Goal: Transaction & Acquisition: Book appointment/travel/reservation

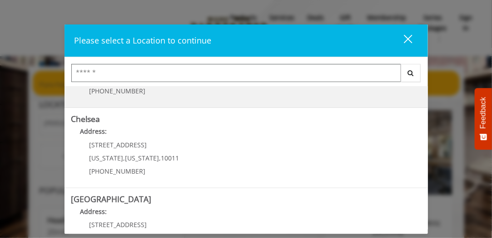
scroll to position [69, 0]
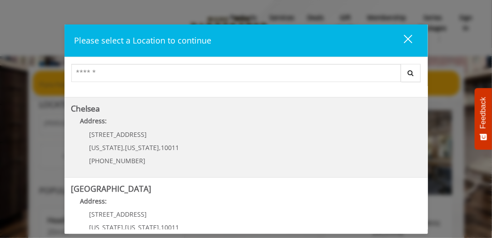
click at [162, 143] on span "10011" at bounding box center [170, 147] width 18 height 9
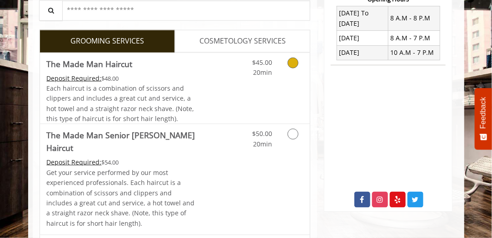
scroll to position [355, 0]
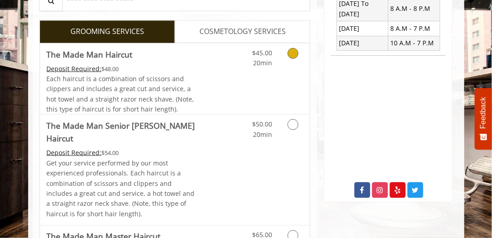
click at [236, 72] on link "Discounted Price" at bounding box center [219, 79] width 45 height 71
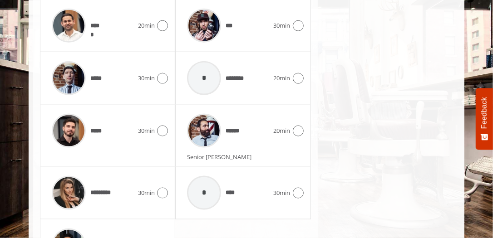
scroll to position [584, 0]
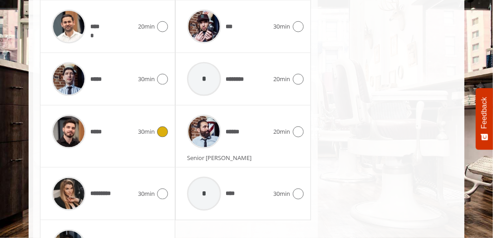
click at [162, 129] on icon at bounding box center [162, 132] width 11 height 11
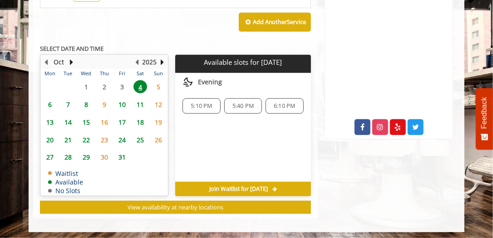
scroll to position [417, 0]
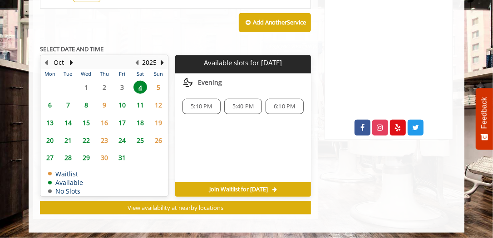
click at [200, 103] on span "5:10 PM" at bounding box center [201, 106] width 21 height 7
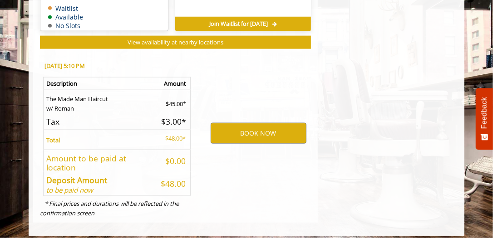
scroll to position [586, 0]
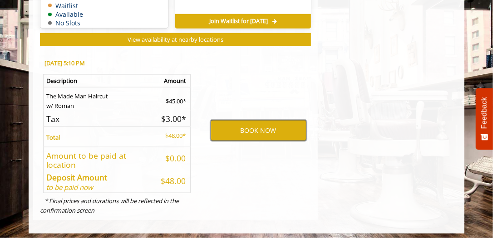
click at [249, 129] on button "BOOK NOW" at bounding box center [259, 130] width 96 height 21
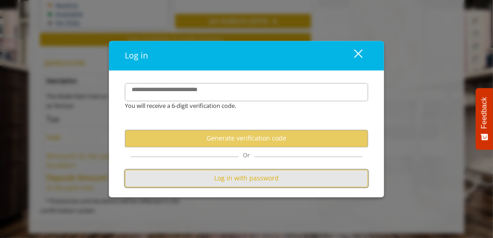
click at [241, 179] on button "Log in with password" at bounding box center [246, 179] width 243 height 18
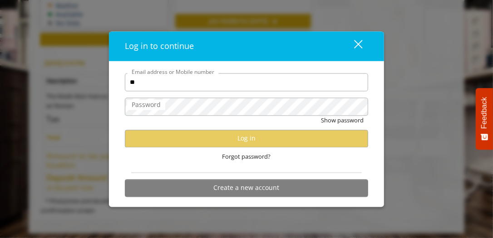
type input "**********"
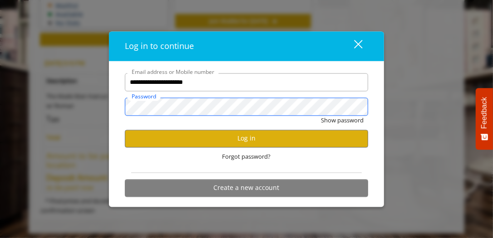
click at [321, 116] on button "Show password" at bounding box center [342, 121] width 43 height 10
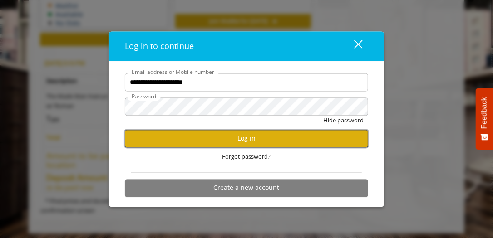
click at [218, 140] on button "Log in" at bounding box center [246, 139] width 243 height 18
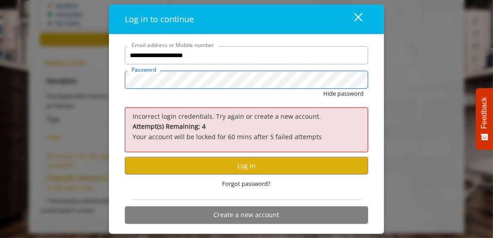
click at [323, 89] on button "Hide password" at bounding box center [343, 94] width 40 height 10
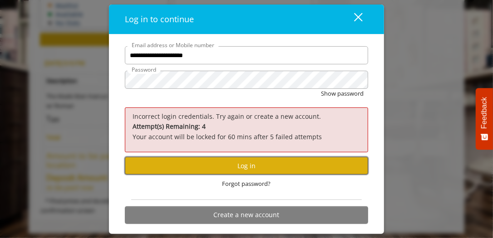
click at [213, 164] on button "Log in" at bounding box center [246, 166] width 243 height 18
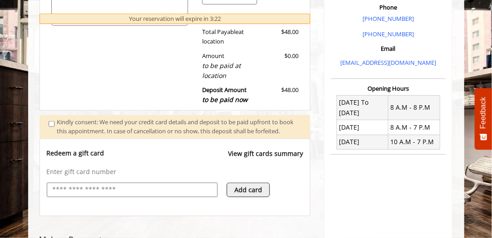
scroll to position [261, 0]
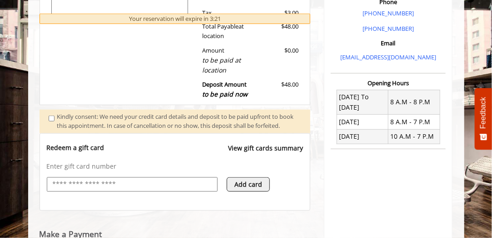
click at [75, 187] on div at bounding box center [132, 185] width 171 height 15
click at [72, 190] on input "text" at bounding box center [132, 184] width 161 height 11
type input "**********"
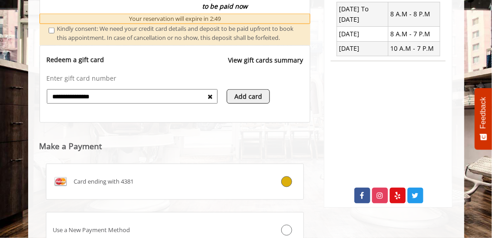
scroll to position [434, 0]
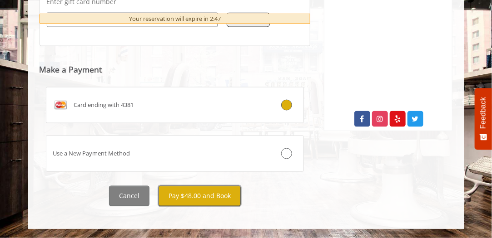
click at [190, 196] on button "Pay $48.00 and Book" at bounding box center [199, 196] width 82 height 20
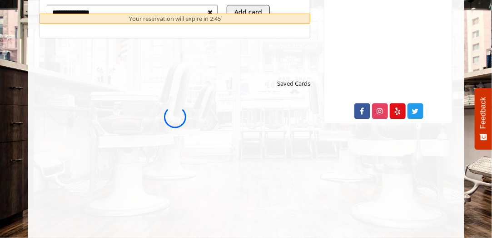
scroll to position [0, 0]
